Goal: Task Accomplishment & Management: Manage account settings

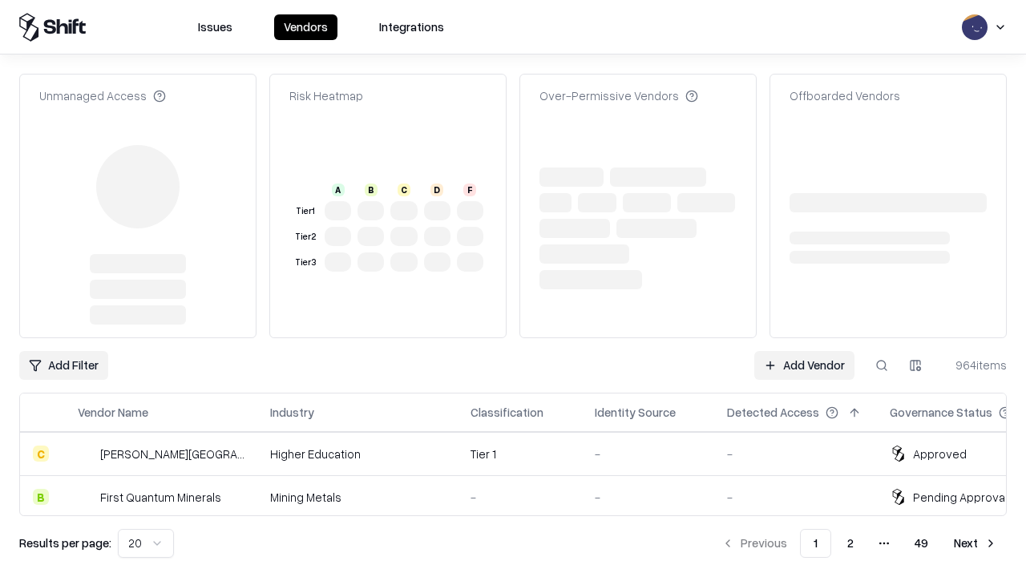
click at [804, 351] on link "Add Vendor" at bounding box center [804, 365] width 100 height 29
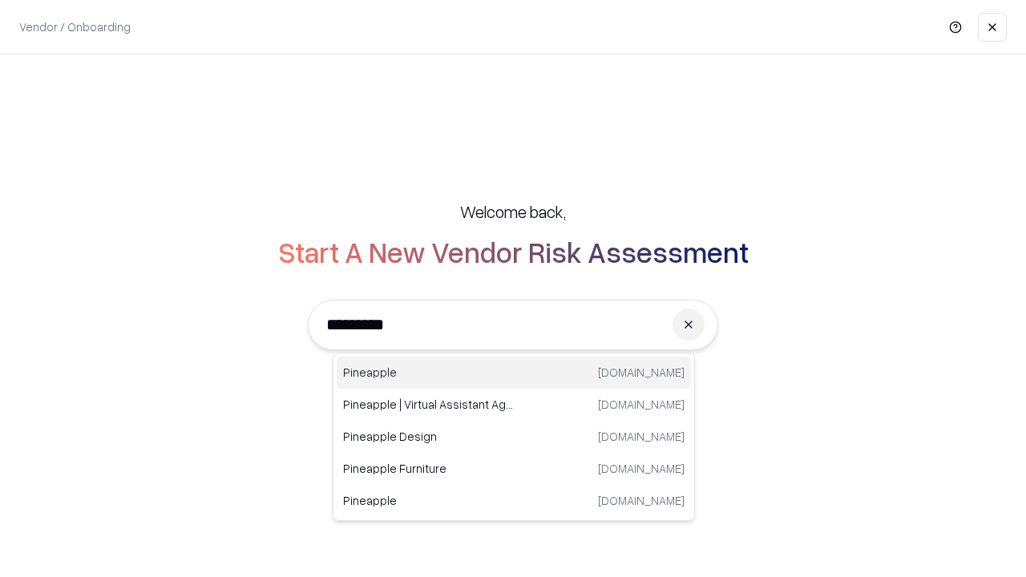
click at [514, 373] on div "Pineapple [DOMAIN_NAME]" at bounding box center [514, 373] width 354 height 32
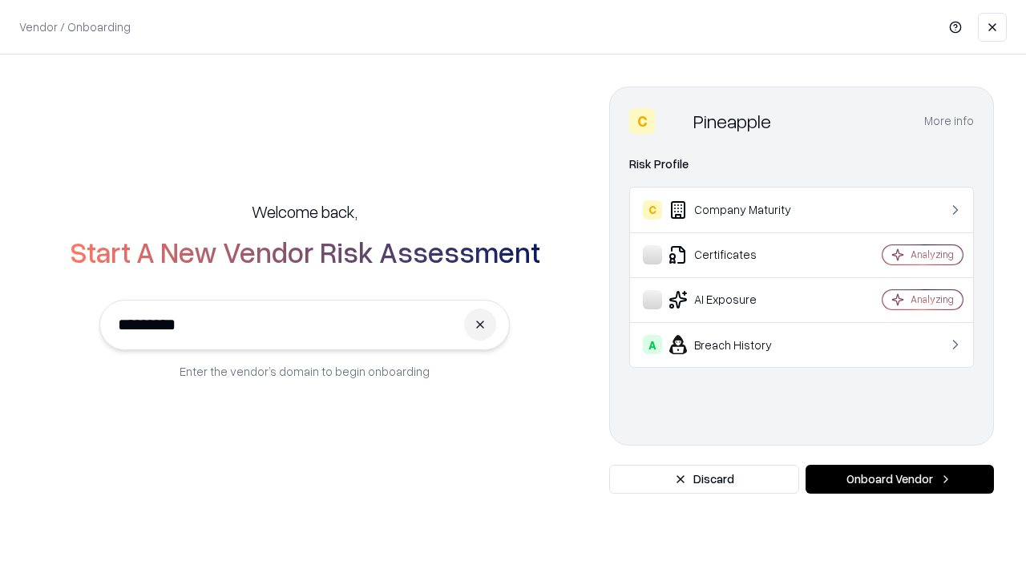
type input "*********"
click at [899, 479] on button "Onboard Vendor" at bounding box center [899, 479] width 188 height 29
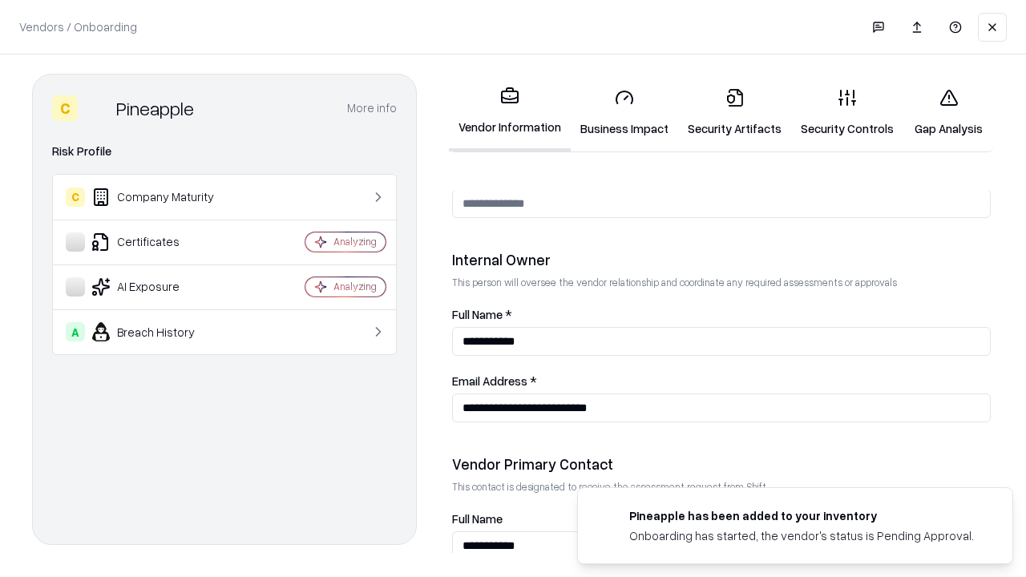
scroll to position [830, 0]
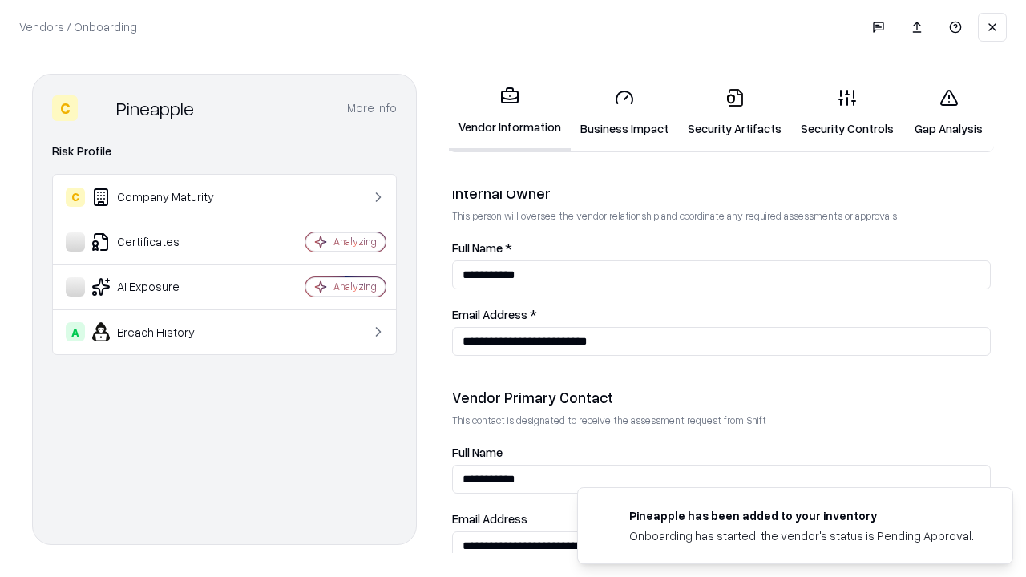
click at [734, 112] on link "Security Artifacts" at bounding box center [734, 112] width 113 height 75
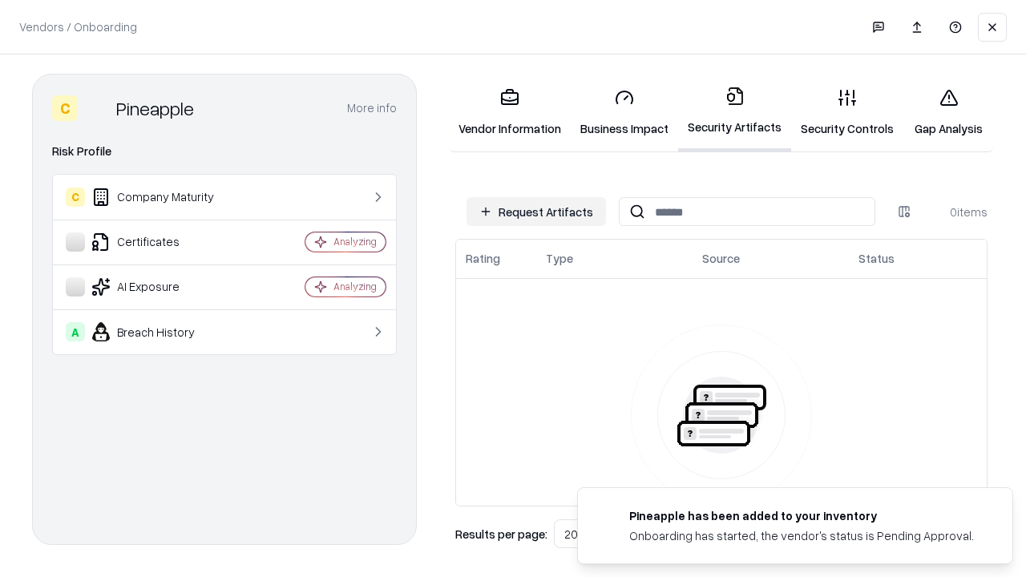
click at [536, 212] on button "Request Artifacts" at bounding box center [535, 211] width 139 height 29
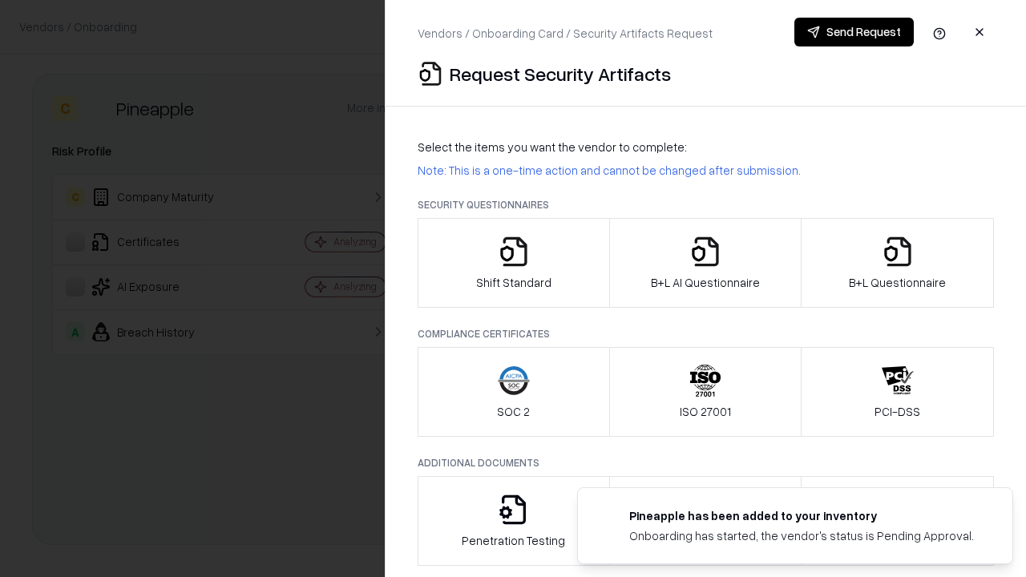
click at [897, 263] on icon "button" at bounding box center [897, 252] width 32 height 32
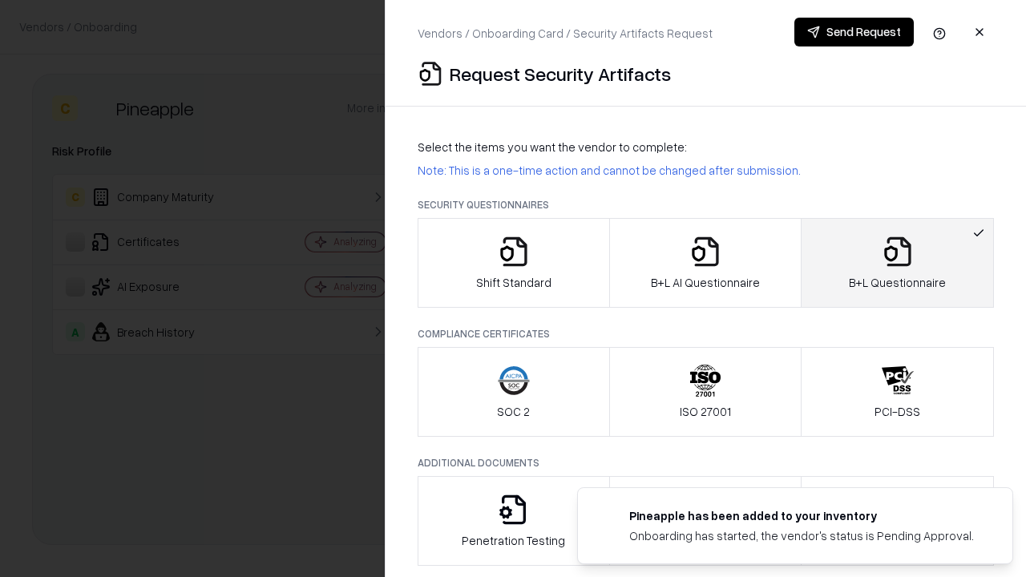
click at [704, 263] on icon "button" at bounding box center [705, 252] width 32 height 32
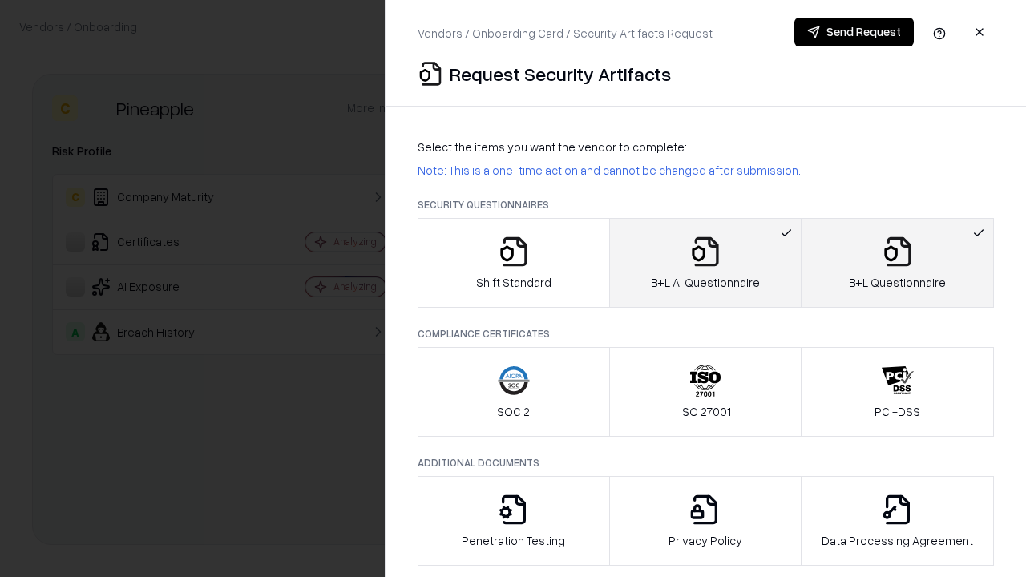
click at [853, 32] on button "Send Request" at bounding box center [853, 32] width 119 height 29
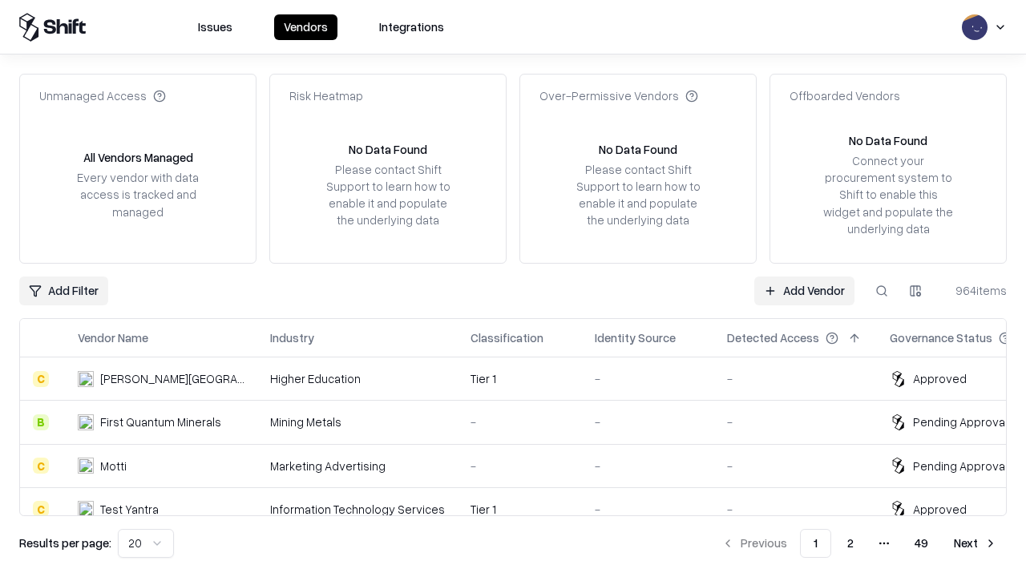
click at [804, 290] on link "Add Vendor" at bounding box center [804, 290] width 100 height 29
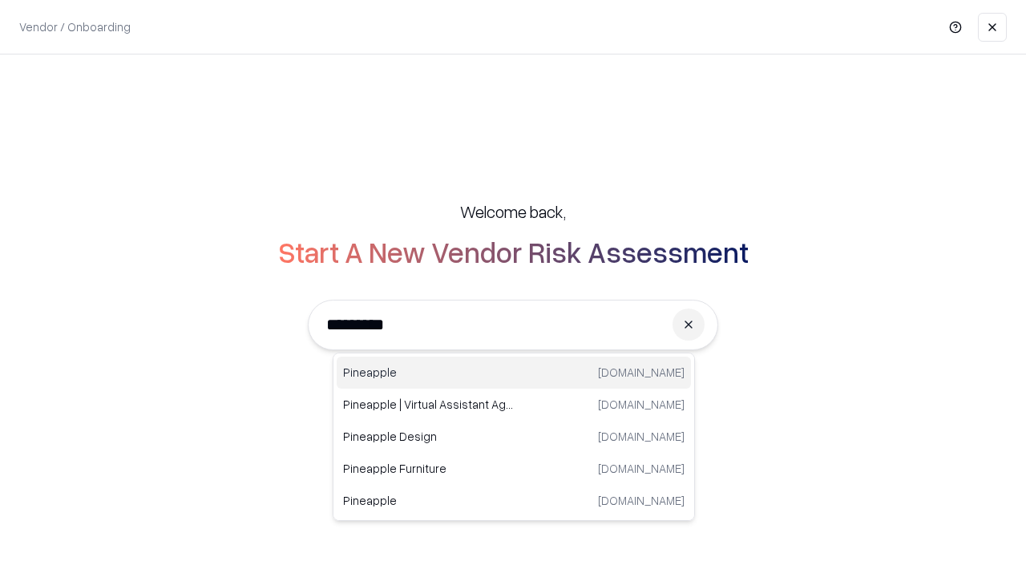
click at [514, 373] on div "Pineapple [DOMAIN_NAME]" at bounding box center [514, 373] width 354 height 32
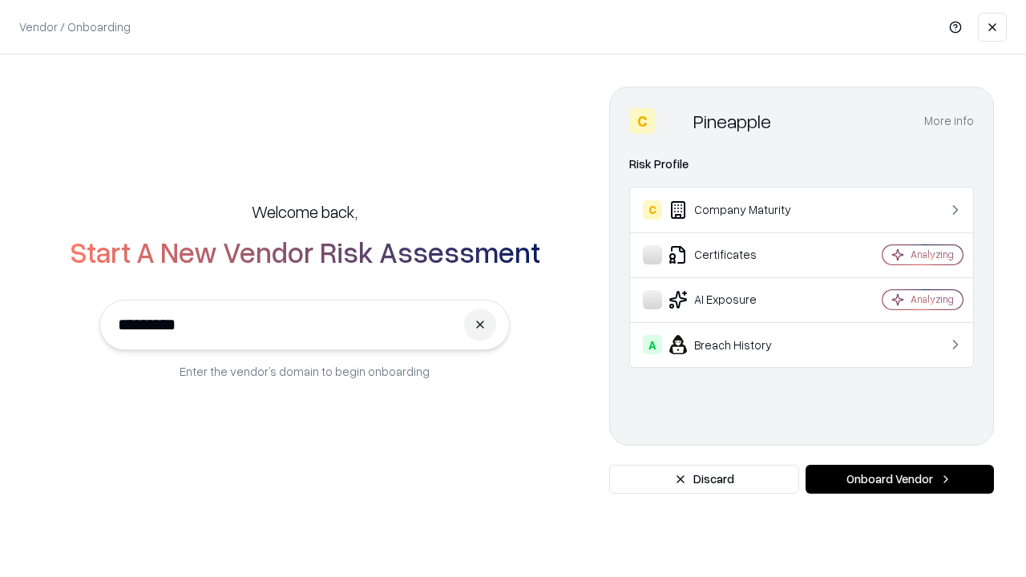
type input "*********"
click at [899, 479] on button "Onboard Vendor" at bounding box center [899, 479] width 188 height 29
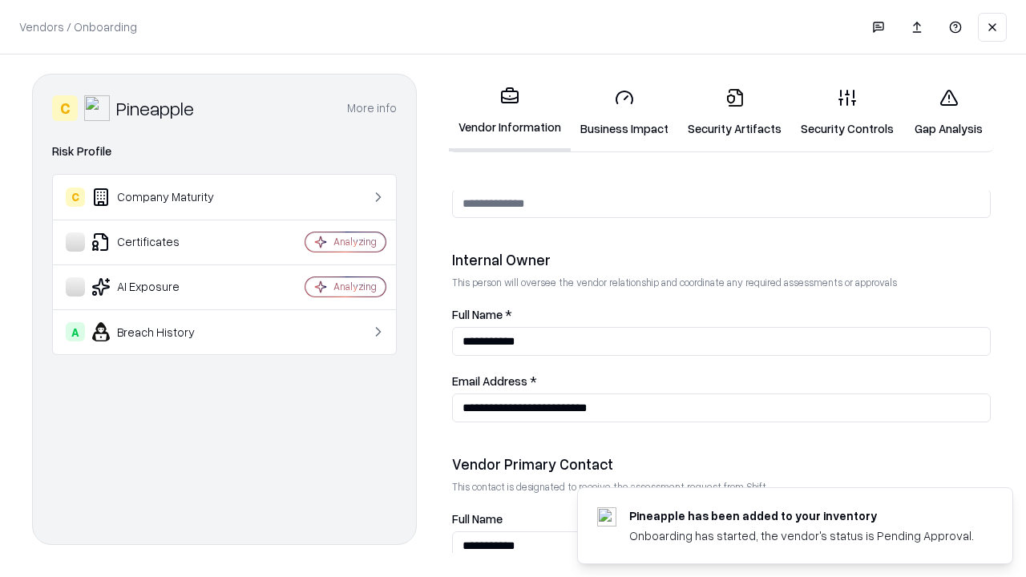
scroll to position [830, 0]
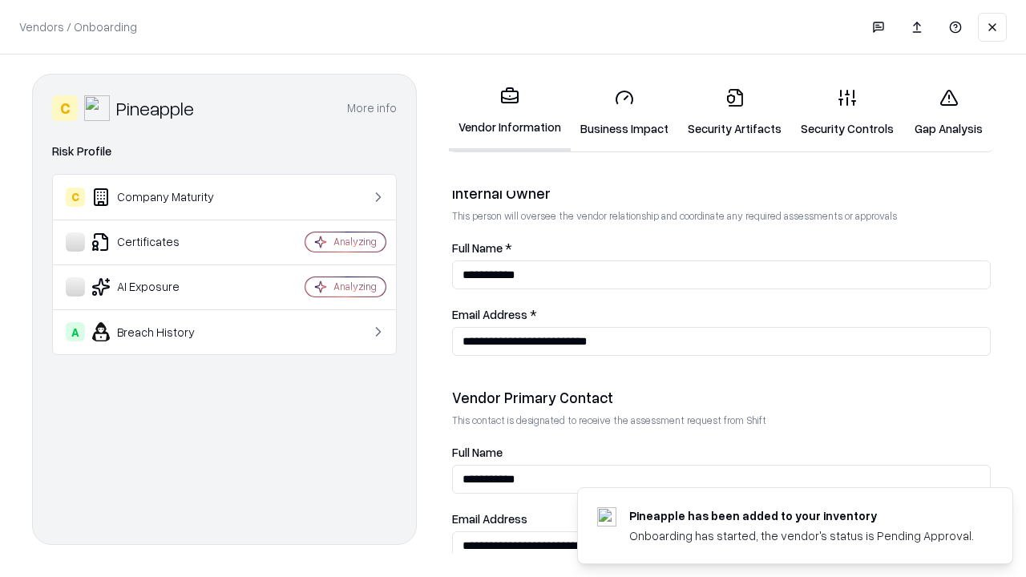
click at [948, 112] on link "Gap Analysis" at bounding box center [948, 112] width 91 height 75
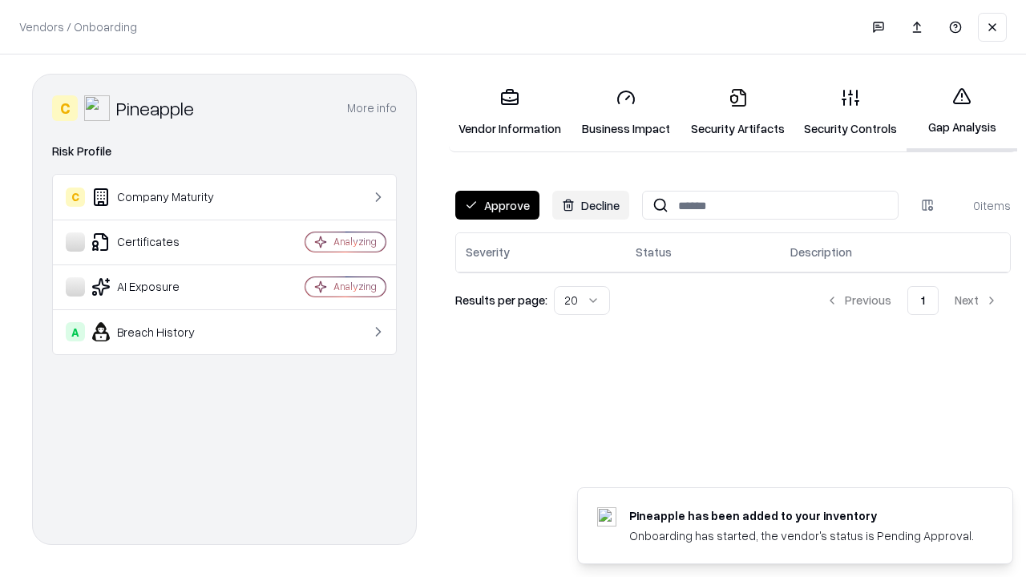
click at [497, 205] on button "Approve" at bounding box center [497, 205] width 84 height 29
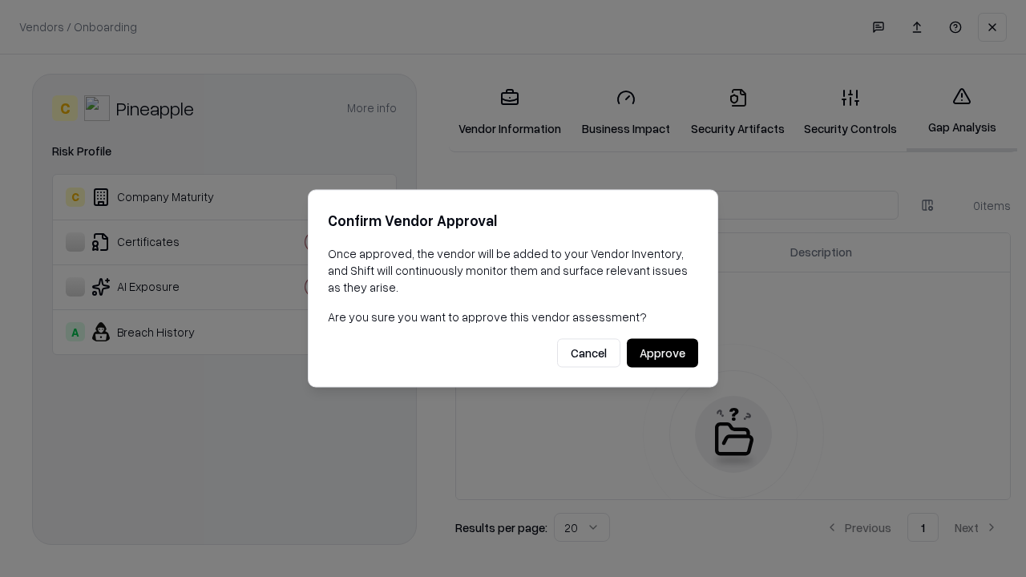
click at [662, 353] on button "Approve" at bounding box center [662, 353] width 71 height 29
